Goal: Transaction & Acquisition: Purchase product/service

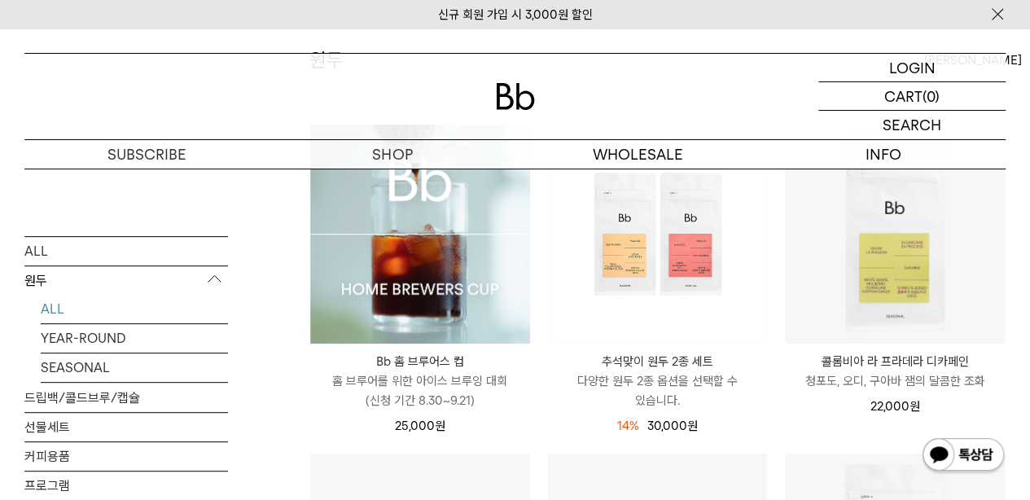
scroll to position [205, 0]
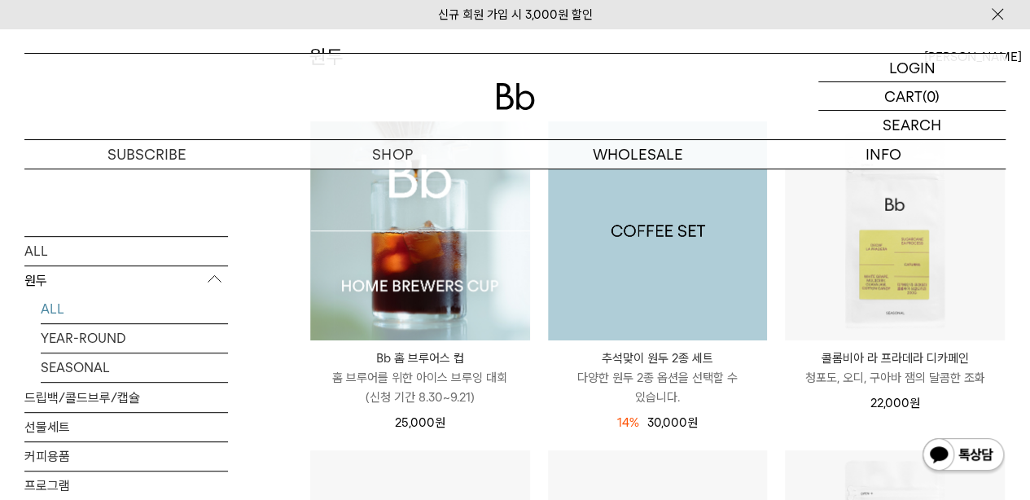
click at [661, 273] on img at bounding box center [658, 231] width 220 height 220
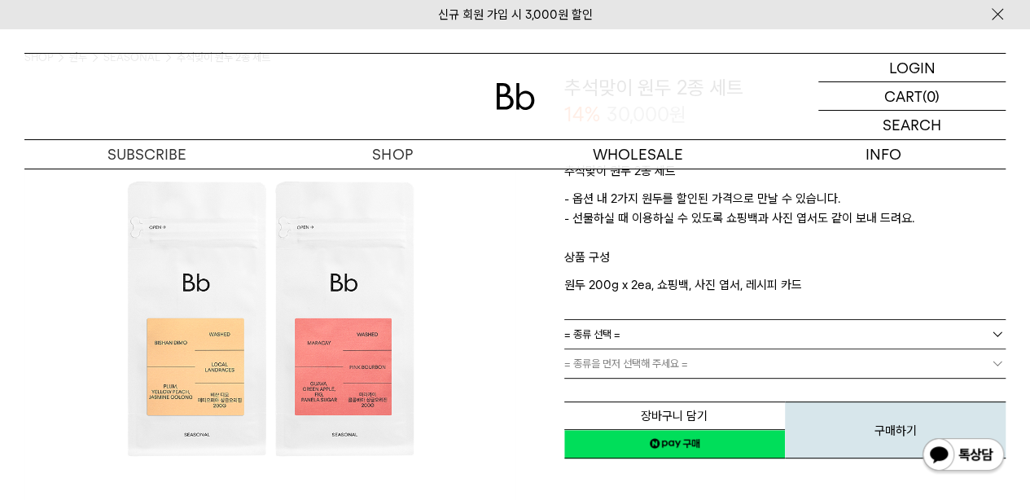
scroll to position [138, 0]
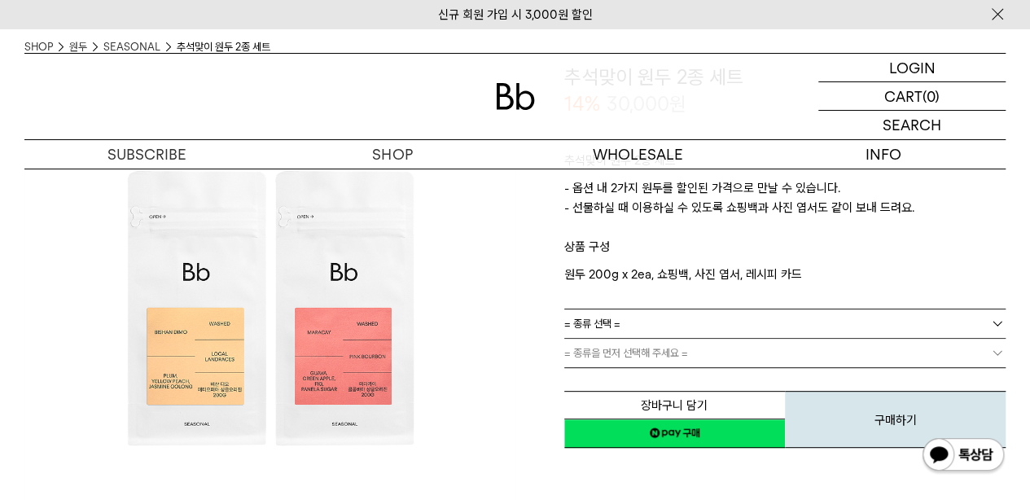
click at [628, 324] on link "= 종류 선택 =" at bounding box center [785, 324] width 442 height 29
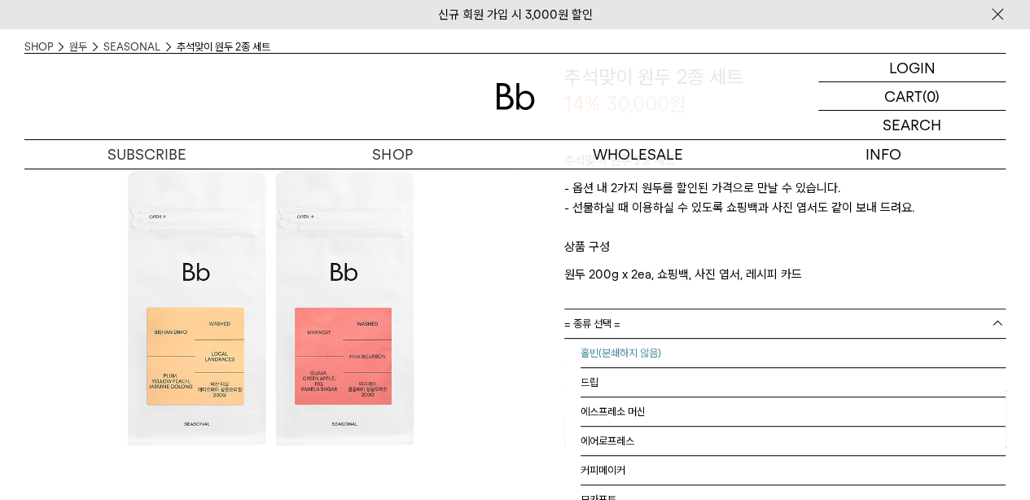
click at [628, 345] on li "홀빈(분쇄하지 않음)" at bounding box center [794, 353] width 426 height 29
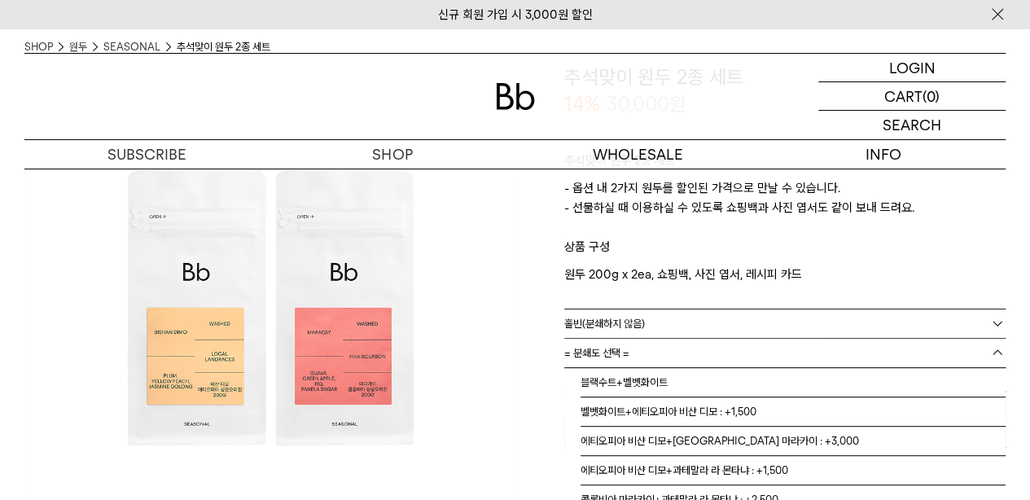
click at [630, 353] on link "= 분쇄도 선택 =" at bounding box center [785, 353] width 442 height 29
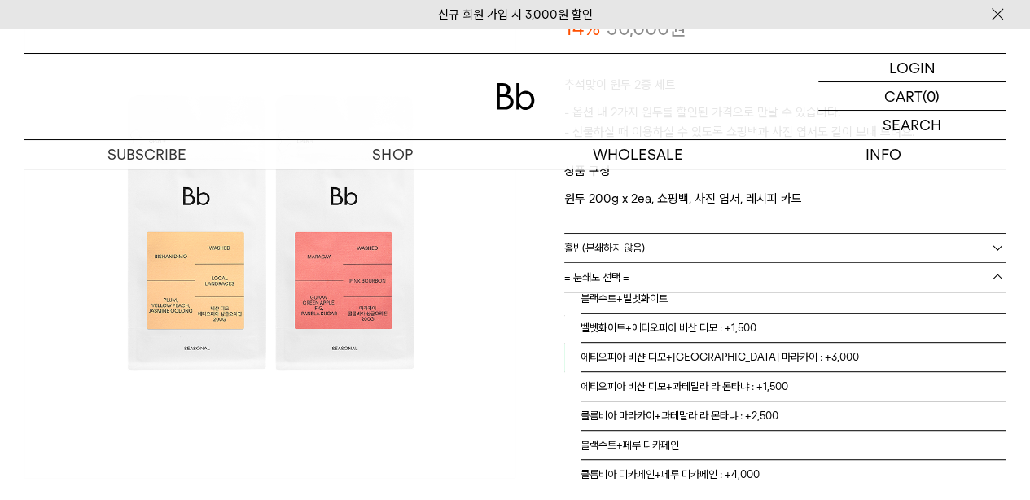
scroll to position [301, 0]
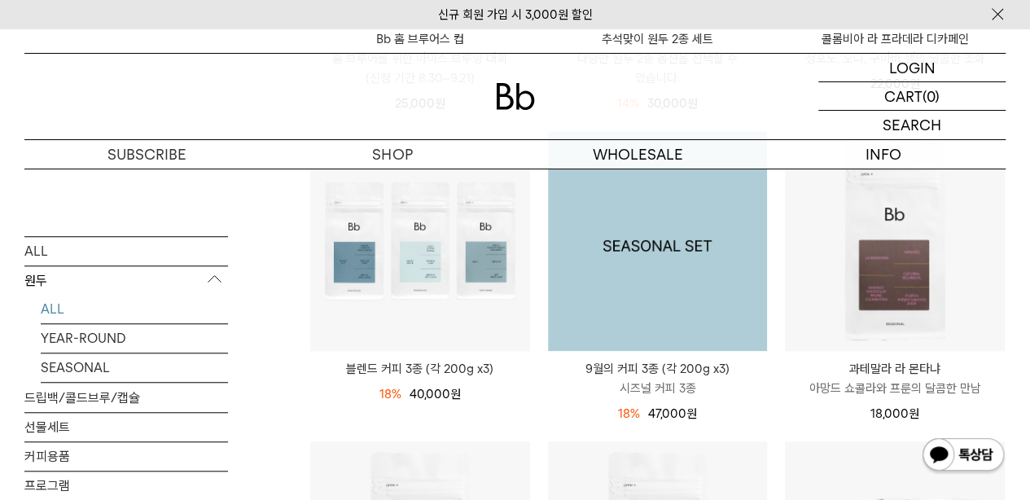
scroll to position [528, 0]
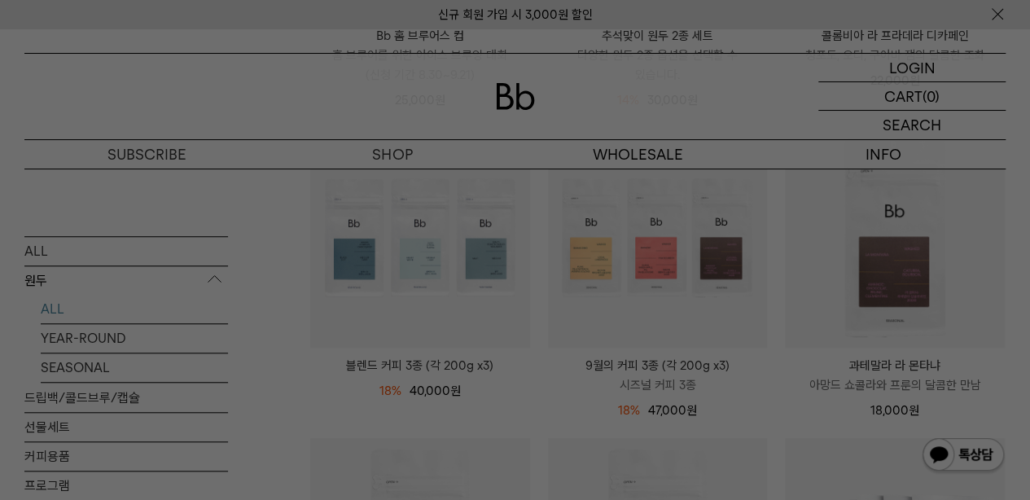
click at [575, 406] on div at bounding box center [515, 250] width 1030 height 500
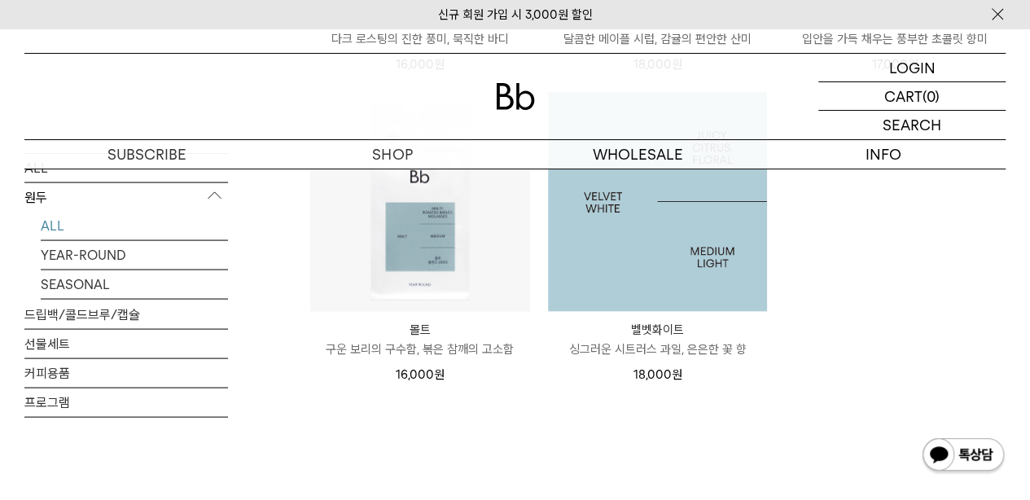
scroll to position [1515, 0]
